Goal: Task Accomplishment & Management: Complete application form

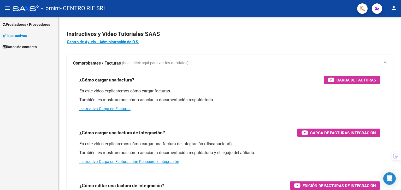
click at [32, 24] on span "Prestadores / Proveedores" at bounding box center [26, 25] width 47 height 6
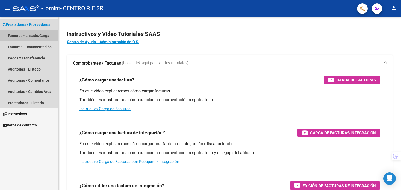
click at [29, 37] on link "Facturas - Listado/Carga" at bounding box center [29, 35] width 58 height 11
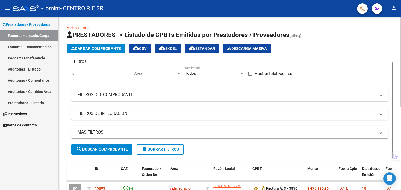
click at [131, 92] on mat-panel-title "FILTROS DEL COMPROBANTE" at bounding box center [226, 95] width 298 height 6
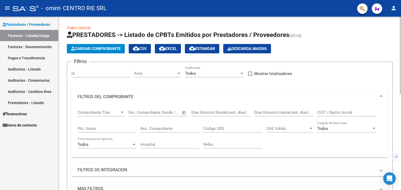
click at [233, 130] on input "Código SSS" at bounding box center [232, 129] width 59 height 5
click at [183, 125] on div "Nro. Comprobante" at bounding box center [169, 127] width 59 height 11
paste input "3830"
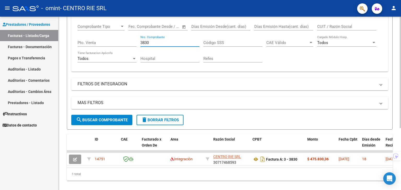
scroll to position [97, 0]
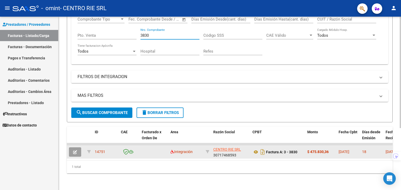
type input "3830"
click at [70, 150] on button "button" at bounding box center [75, 152] width 12 height 9
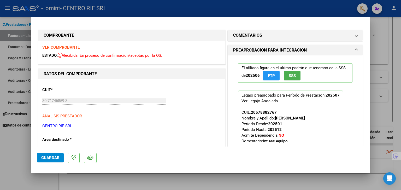
click at [146, 175] on div at bounding box center [200, 95] width 401 height 190
type input "$ 0,00"
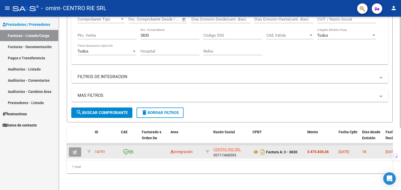
click at [78, 148] on button "button" at bounding box center [75, 152] width 12 height 9
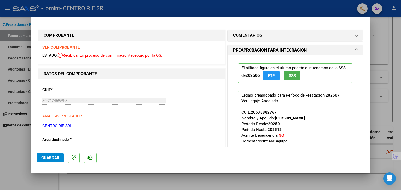
click at [114, 178] on div at bounding box center [200, 95] width 401 height 190
type input "$ 0,00"
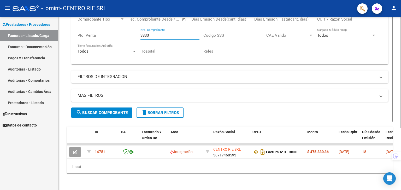
drag, startPoint x: 183, startPoint y: 29, endPoint x: 122, endPoint y: 29, distance: 60.5
click at [128, 29] on div "Comprobante Tipo Comprobante Tipo Start date – End date Fec. Comprobante Desde …" at bounding box center [229, 36] width 304 height 48
paste input "6"
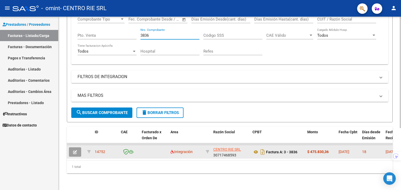
type input "3836"
click at [77, 148] on button "button" at bounding box center [75, 152] width 12 height 9
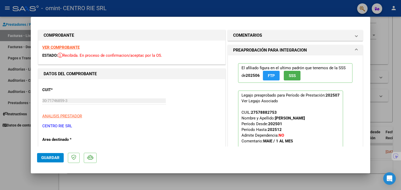
click at [199, 186] on div at bounding box center [200, 95] width 401 height 190
type input "$ 0,00"
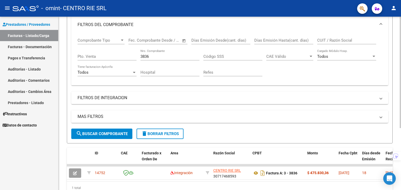
scroll to position [70, 0]
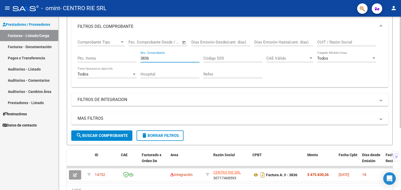
drag, startPoint x: 129, startPoint y: 53, endPoint x: 117, endPoint y: 51, distance: 12.2
click at [117, 51] on div "Comprobante Tipo Comprobante Tipo Start date – End date Fec. Comprobante Desde …" at bounding box center [229, 59] width 304 height 48
paste input "8"
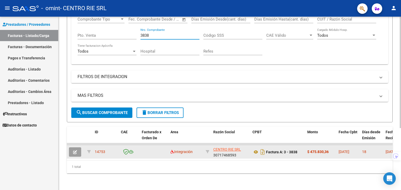
scroll to position [97, 0]
type input "3838"
click at [75, 151] on icon "button" at bounding box center [75, 153] width 4 height 4
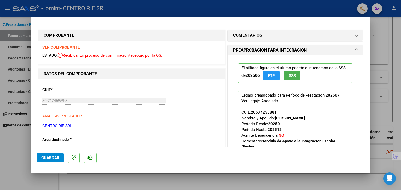
click at [157, 182] on div at bounding box center [200, 95] width 401 height 190
type input "$ 0,00"
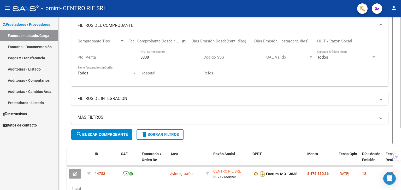
scroll to position [70, 0]
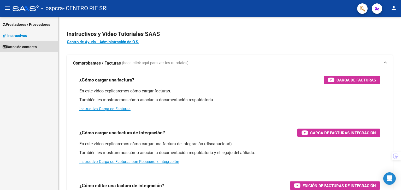
click at [41, 49] on link "Datos de contacto" at bounding box center [29, 46] width 58 height 11
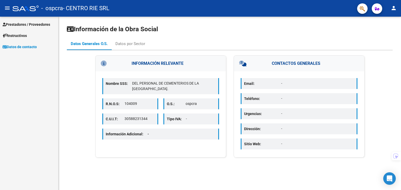
click at [41, 27] on link "Prestadores / Proveedores" at bounding box center [29, 24] width 58 height 11
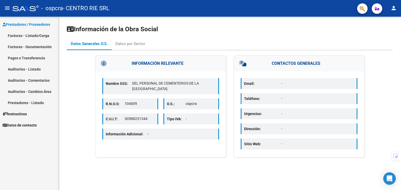
click at [40, 41] on link "Facturas - Documentación" at bounding box center [29, 46] width 58 height 11
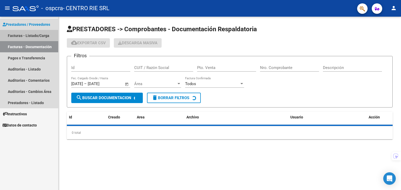
click at [41, 37] on link "Facturas - Listado/Carga" at bounding box center [29, 35] width 58 height 11
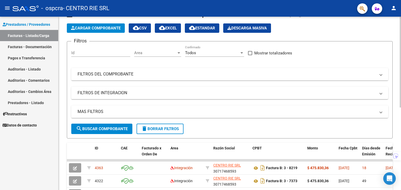
scroll to position [73, 0]
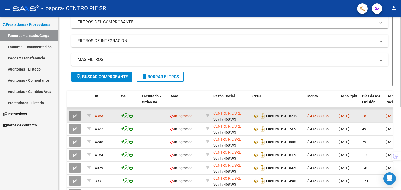
click at [79, 115] on button "button" at bounding box center [75, 115] width 12 height 9
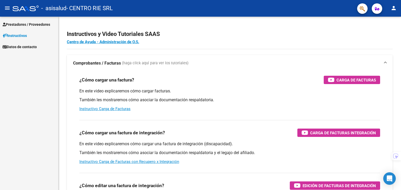
click at [21, 22] on span "Prestadores / Proveedores" at bounding box center [26, 25] width 47 height 6
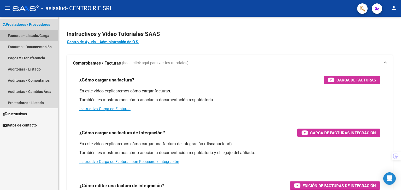
click at [29, 32] on link "Facturas - Listado/Carga" at bounding box center [29, 35] width 58 height 11
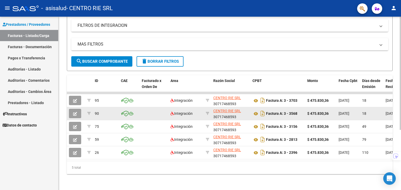
scroll to position [92, 0]
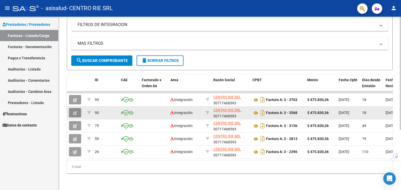
click at [77, 108] on button "button" at bounding box center [75, 112] width 12 height 9
